Goal: Information Seeking & Learning: Learn about a topic

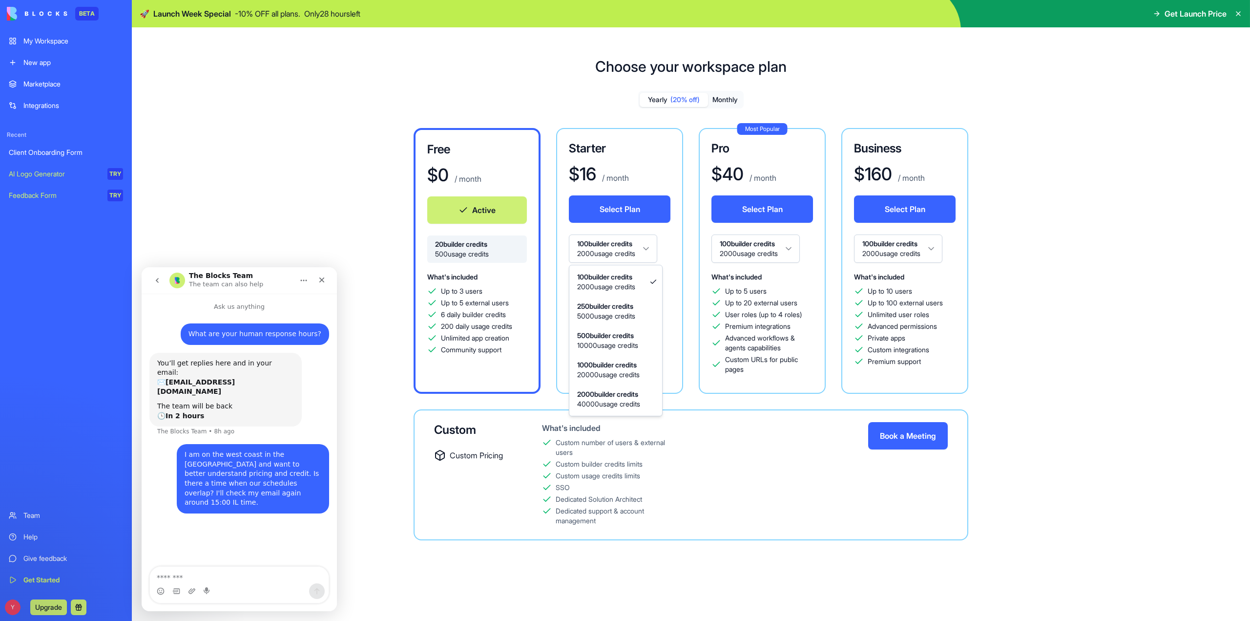
click at [650, 250] on html "BETA My Workspace New app Marketplace Integrations Recent Client Onboarding For…" at bounding box center [625, 310] width 1250 height 621
click at [651, 250] on html "BETA My Workspace New app Marketplace Integrations Recent Client Onboarding For…" at bounding box center [625, 310] width 1250 height 621
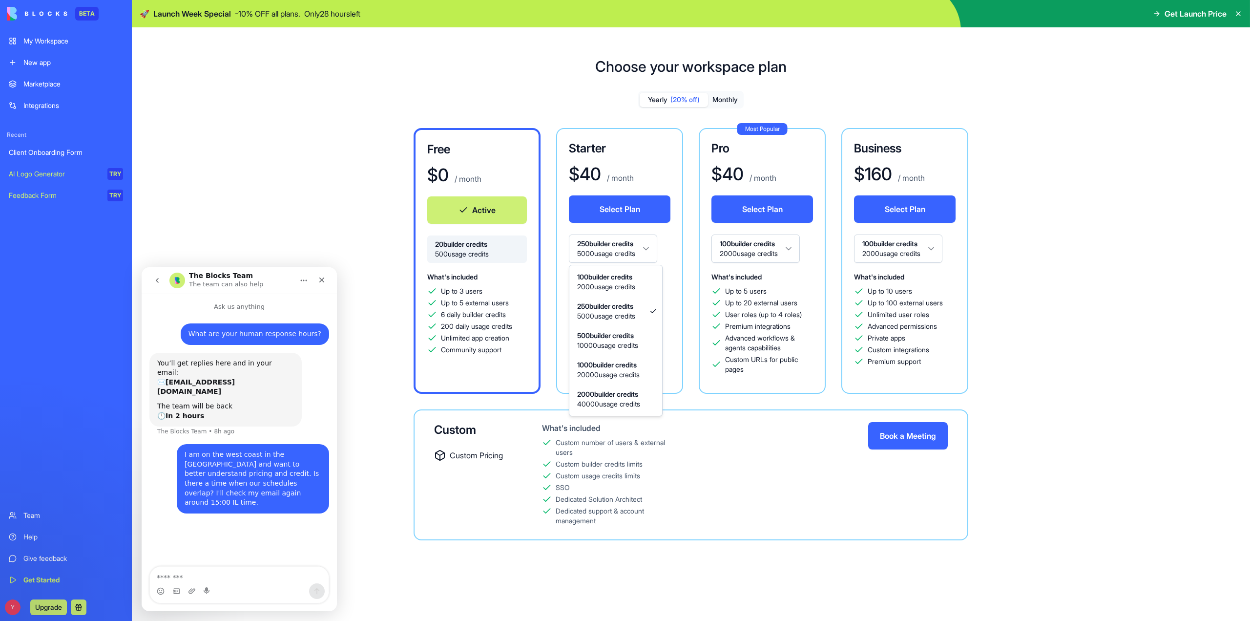
click at [651, 250] on html "BETA My Workspace New app Marketplace Integrations Recent Client Onboarding For…" at bounding box center [625, 310] width 1250 height 621
click at [652, 250] on html "BETA My Workspace New app Marketplace Integrations Recent Client Onboarding For…" at bounding box center [625, 310] width 1250 height 621
click at [979, 278] on div "Free $ 0 / month Active 20 builder credits 500 usage credits What's included Up…" at bounding box center [690, 334] width 703 height 412
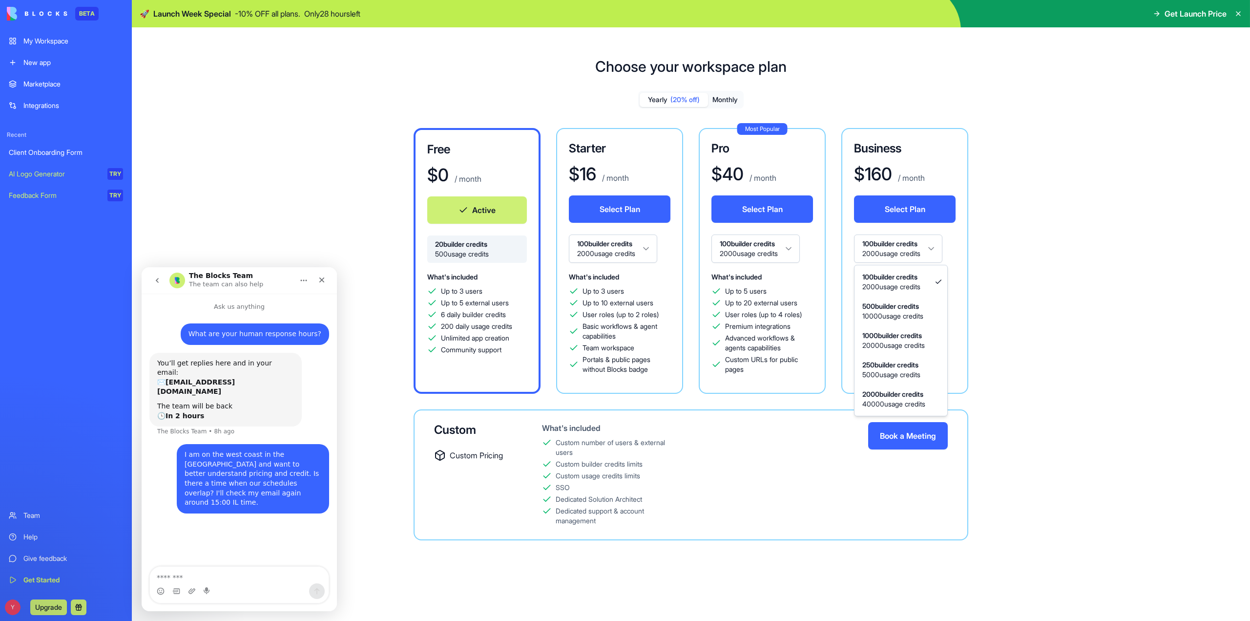
click at [936, 247] on html "BETA My Workspace New app Marketplace Integrations Recent Client Onboarding For…" at bounding box center [625, 310] width 1250 height 621
drag, startPoint x: 923, startPoint y: 338, endPoint x: 988, endPoint y: 297, distance: 76.6
click at [988, 297] on div "Free $ 0 / month Active 20 builder credits 500 usage credits What's included Up…" at bounding box center [690, 334] width 703 height 412
click at [505, 255] on span "500 usage credits" at bounding box center [477, 254] width 84 height 10
drag, startPoint x: 505, startPoint y: 255, endPoint x: 482, endPoint y: 232, distance: 32.5
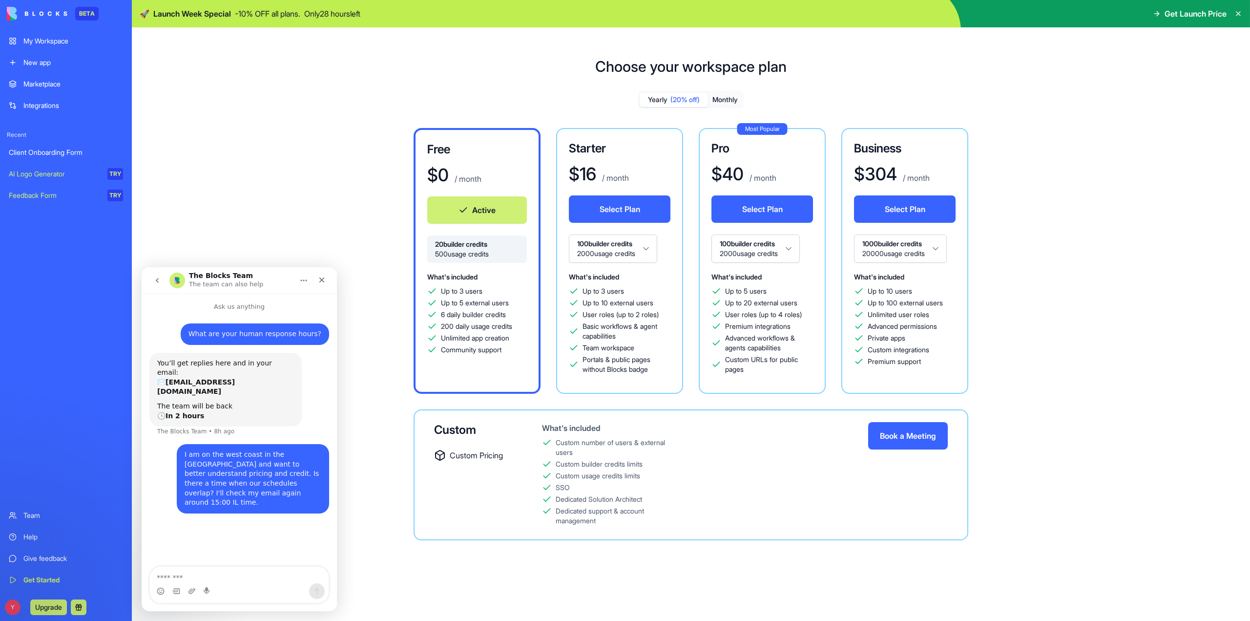
click at [482, 232] on div "Free $ 0 / month Active 20 builder credits 500 usage credits What's included Up…" at bounding box center [477, 261] width 127 height 266
drag, startPoint x: 447, startPoint y: 199, endPoint x: 381, endPoint y: 143, distance: 86.6
click at [412, 170] on div "Free $ 0 / month Active 20 builder credits 500 usage credits What's included Up…" at bounding box center [690, 334] width 703 height 412
drag, startPoint x: 365, startPoint y: 144, endPoint x: 352, endPoint y: 104, distance: 42.6
click at [352, 104] on div "Yearly (20% off) Monthly Free $ 0 / month Active 20 builder credits 500 usage c…" at bounding box center [690, 323] width 703 height 465
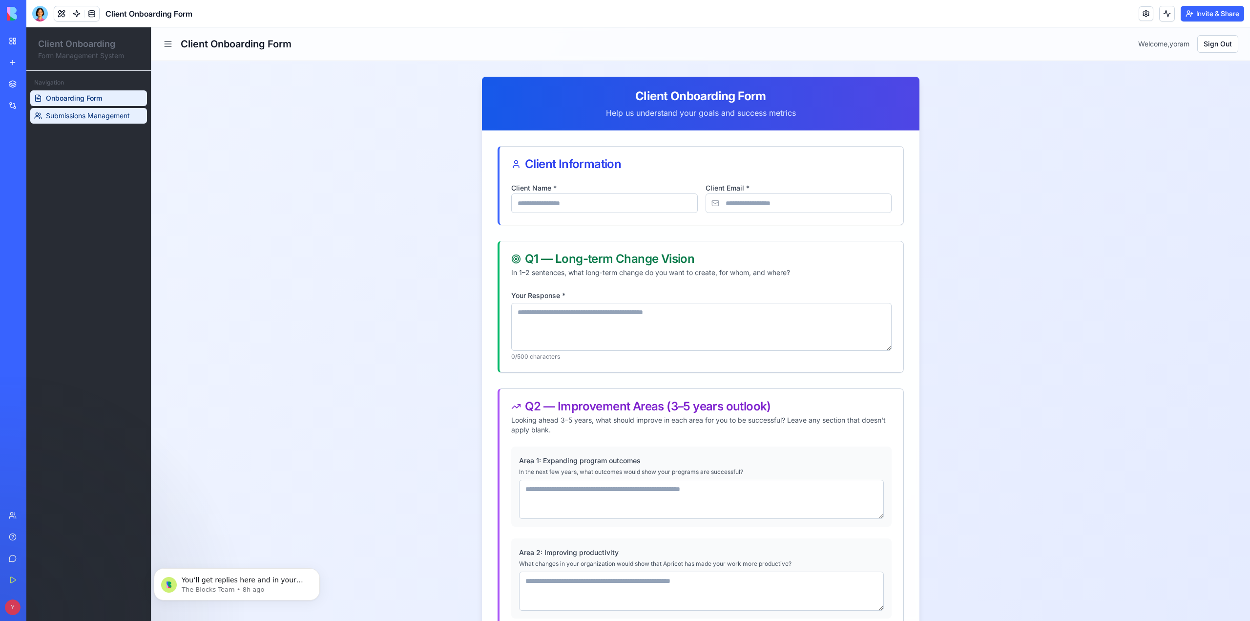
click at [114, 114] on span "Submissions Management" at bounding box center [88, 116] width 84 height 10
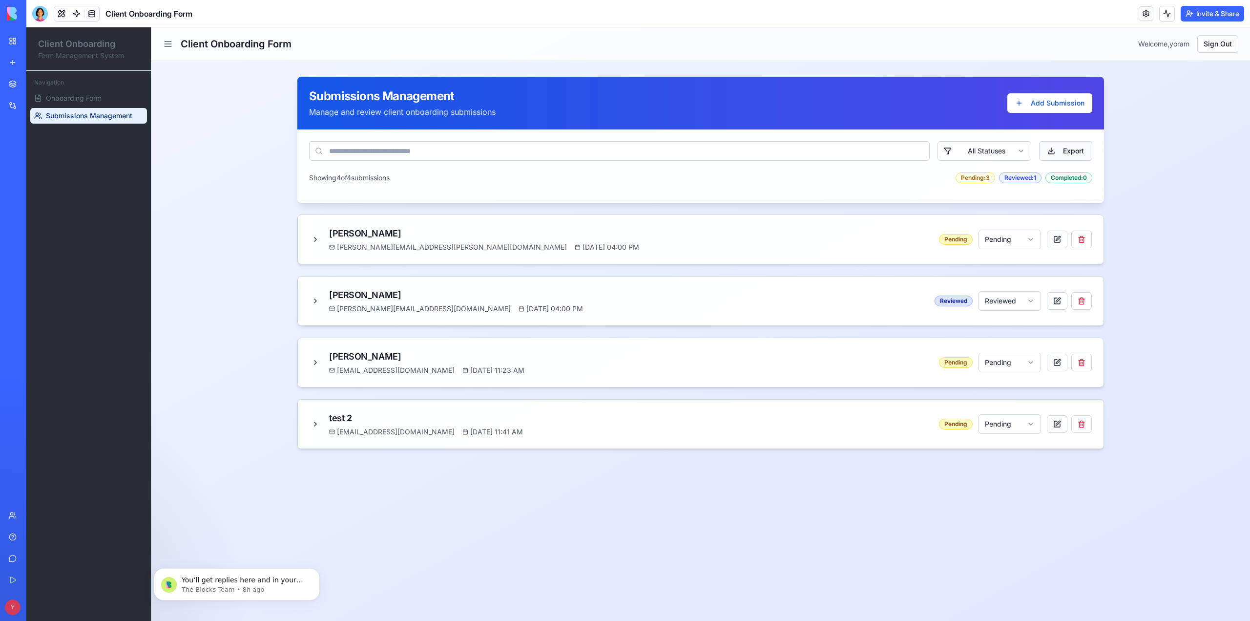
click at [1056, 147] on button "Export" at bounding box center [1065, 151] width 53 height 20
click at [30, 537] on div "Help" at bounding box center [29, 537] width 13 height 10
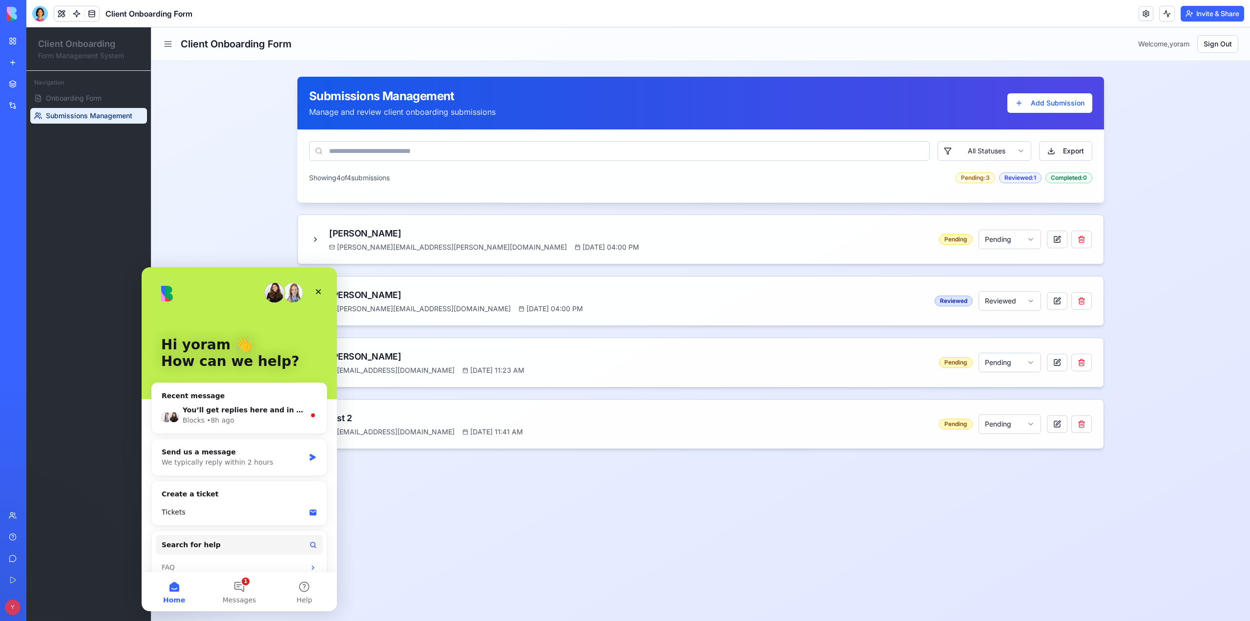
scroll to position [14, 0]
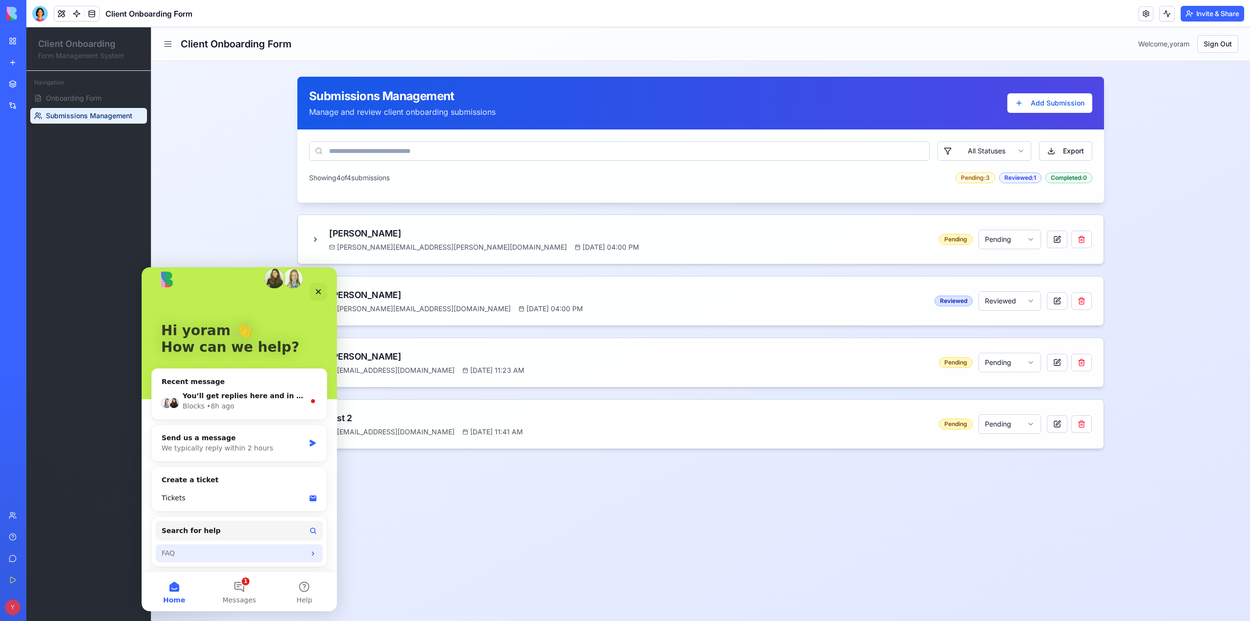
click at [308, 560] on div "FAQ" at bounding box center [239, 553] width 167 height 18
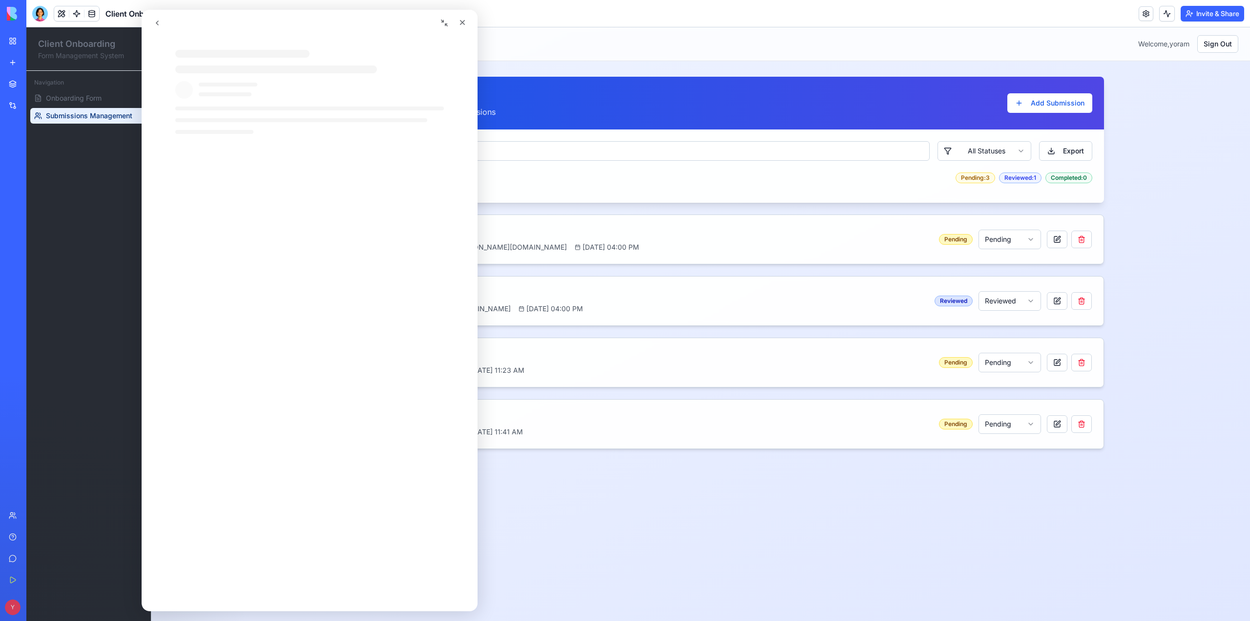
scroll to position [0, 0]
click at [16, 583] on link "Get Started" at bounding box center [22, 580] width 39 height 20
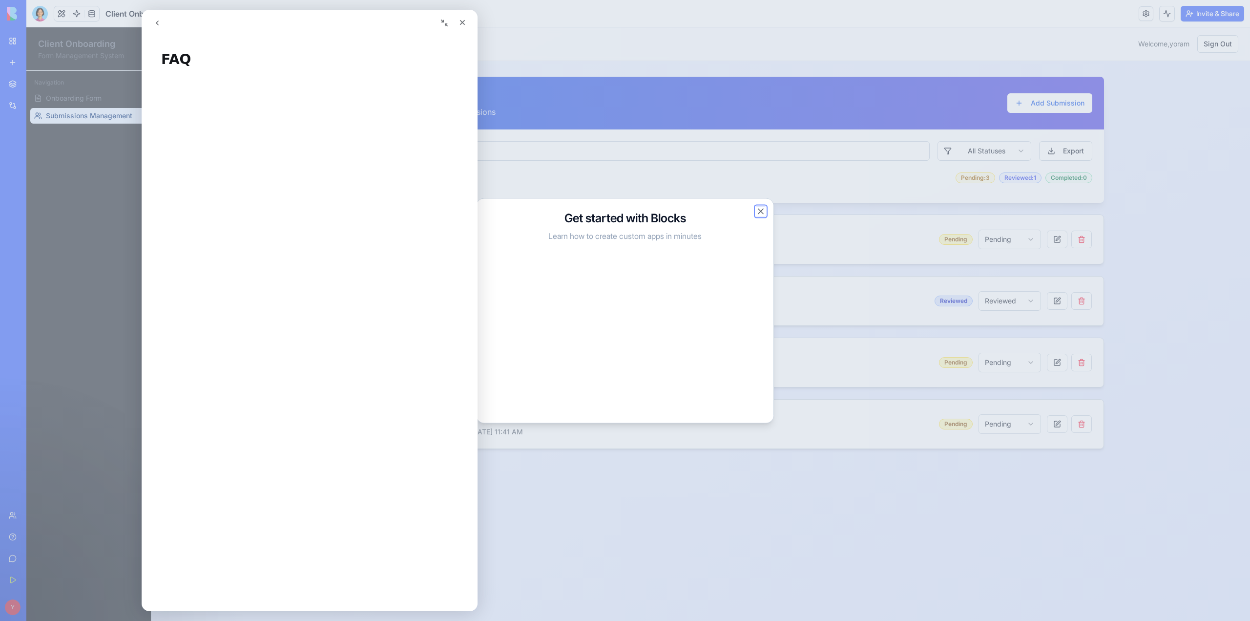
click at [759, 210] on button "Close" at bounding box center [761, 211] width 10 height 10
